Goal: Task Accomplishment & Management: Complete application form

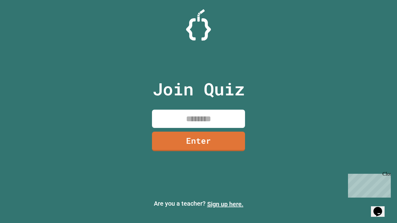
click at [225, 204] on link "Sign up here." at bounding box center [225, 204] width 36 height 7
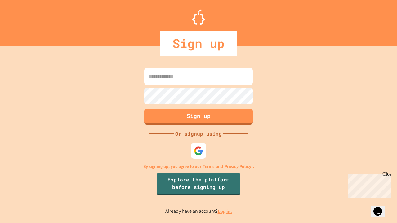
click at [225, 212] on link "Log in." at bounding box center [225, 211] width 14 height 7
